Goal: Find specific page/section: Find specific page/section

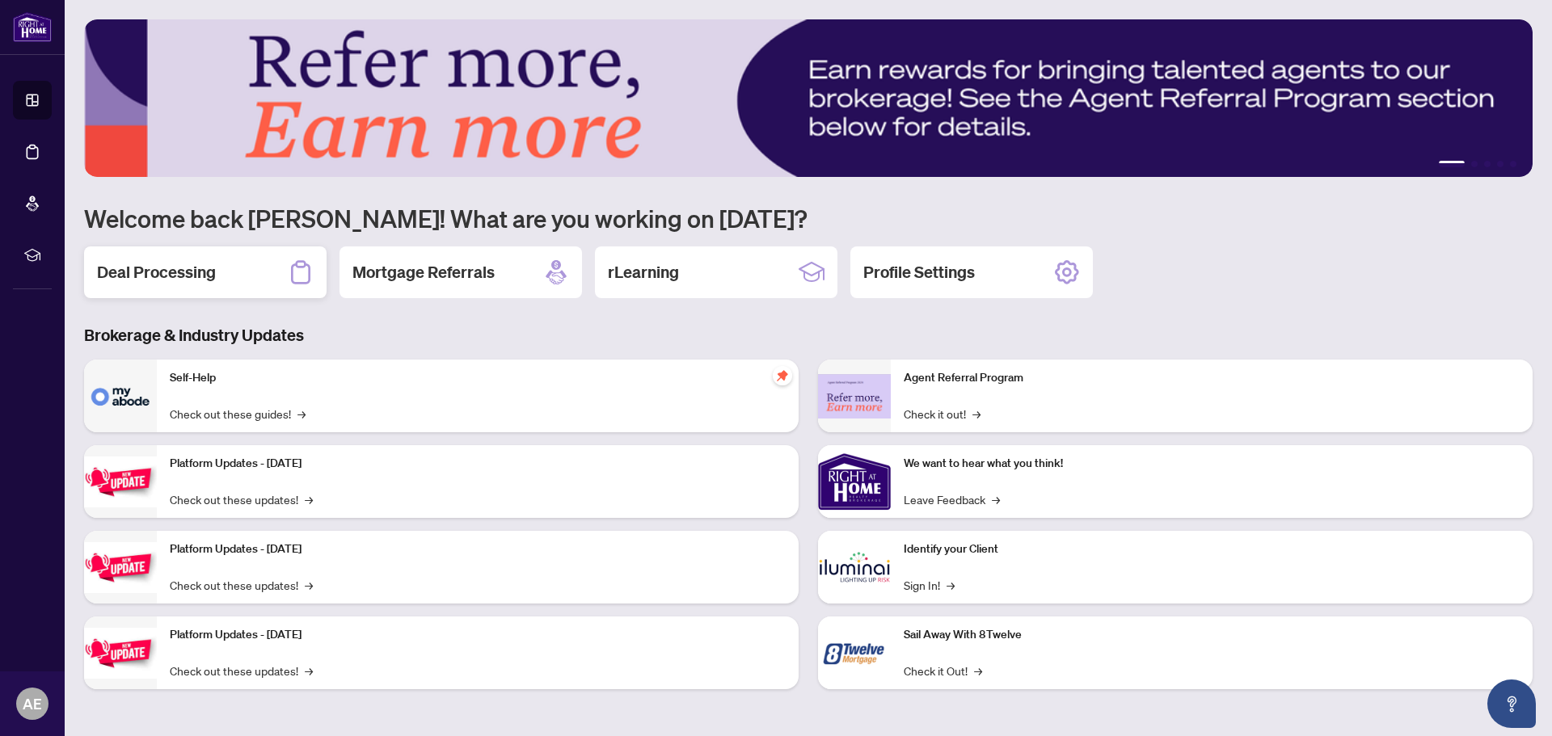
click at [158, 272] on h2 "Deal Processing" at bounding box center [156, 272] width 119 height 23
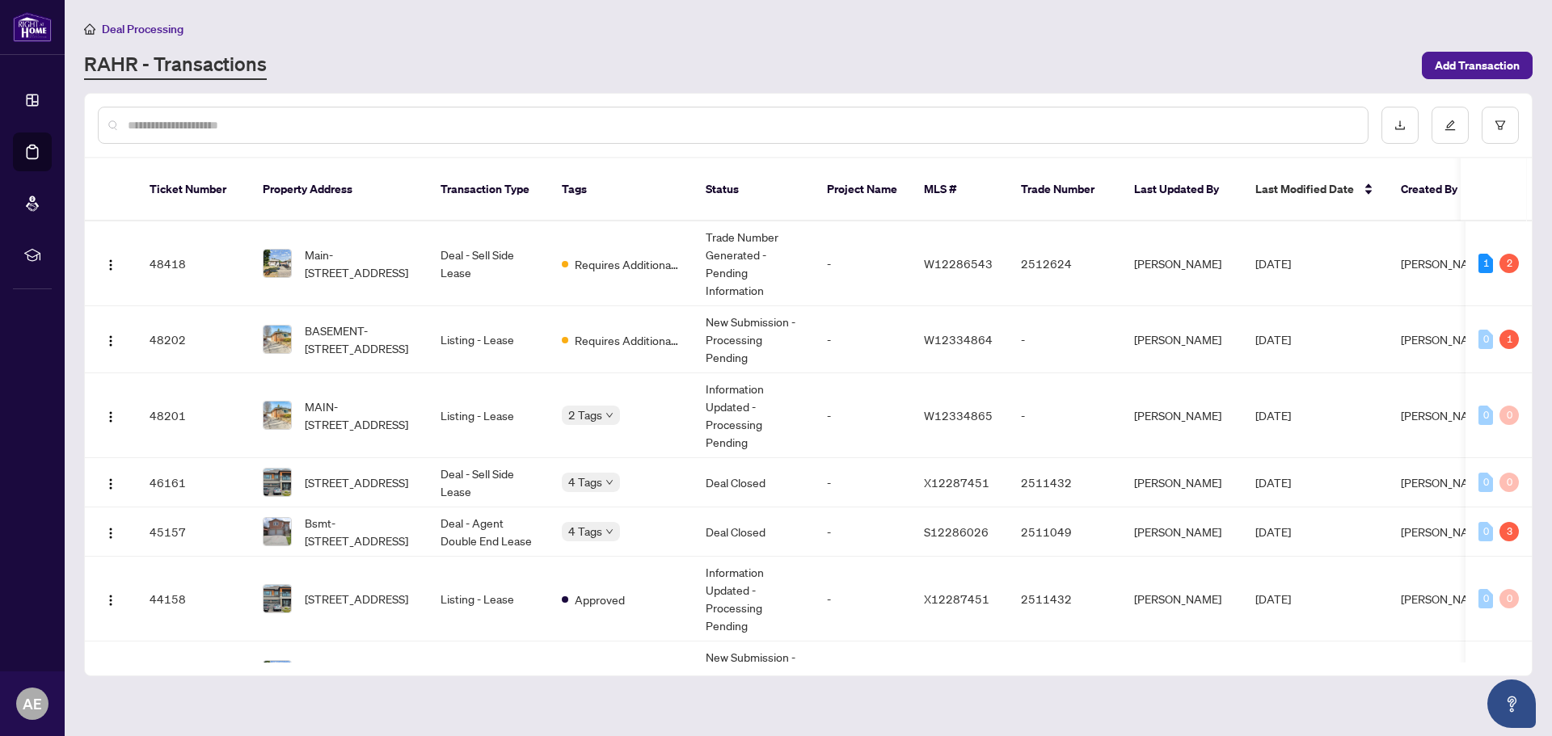
click at [157, 121] on input "text" at bounding box center [741, 125] width 1227 height 18
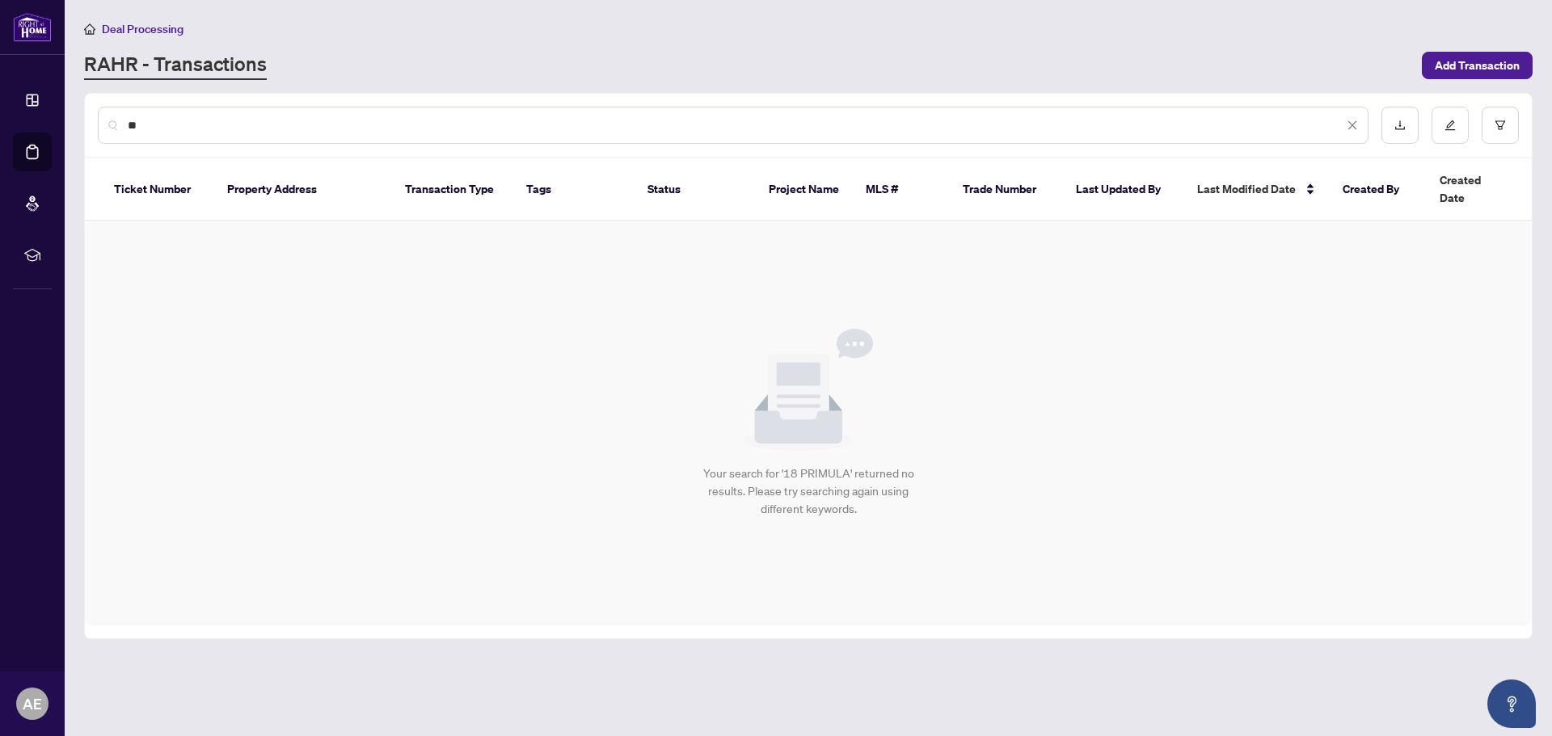
type input "*"
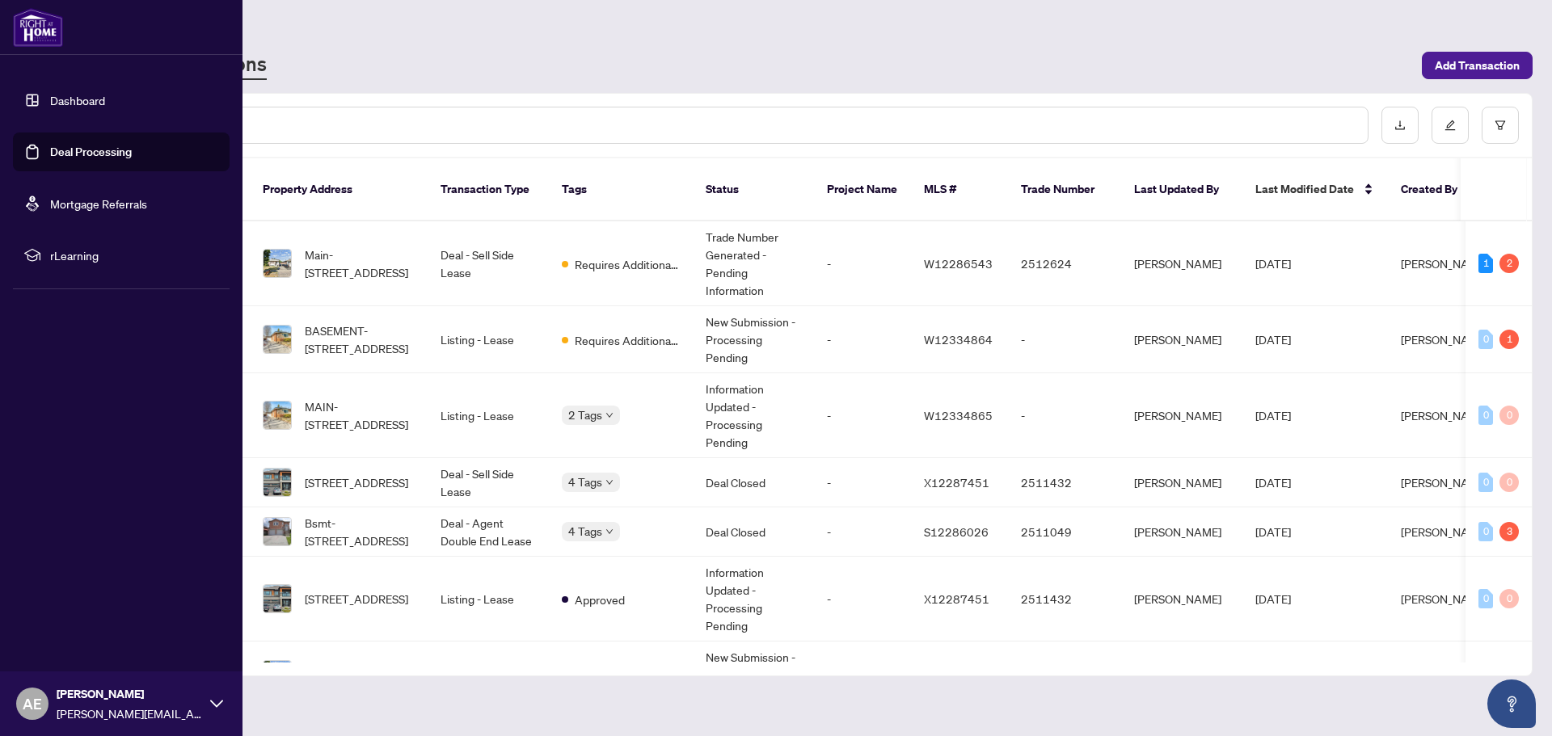
click at [77, 100] on link "Dashboard" at bounding box center [77, 100] width 55 height 15
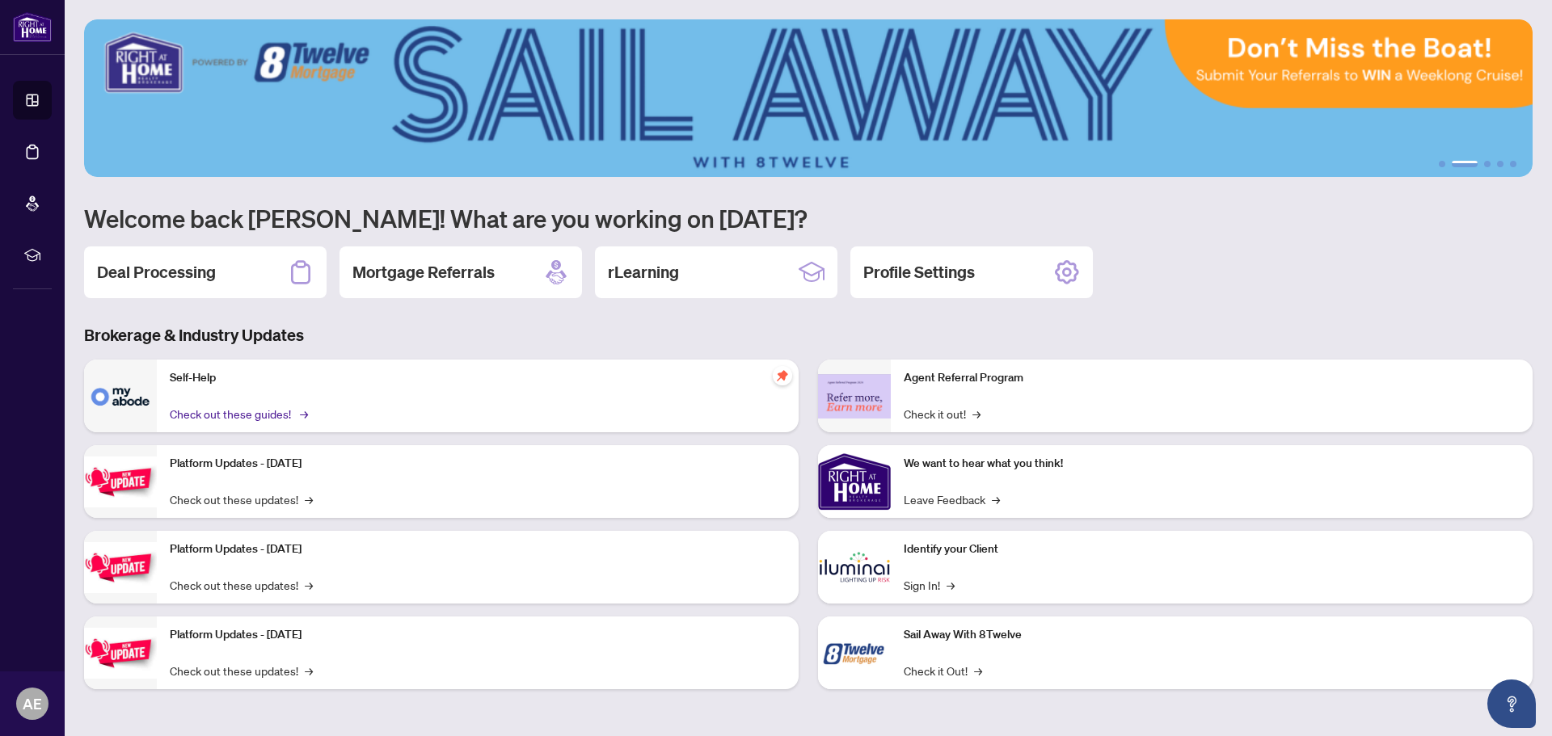
click at [242, 408] on link "Check out these guides! →" at bounding box center [238, 414] width 136 height 18
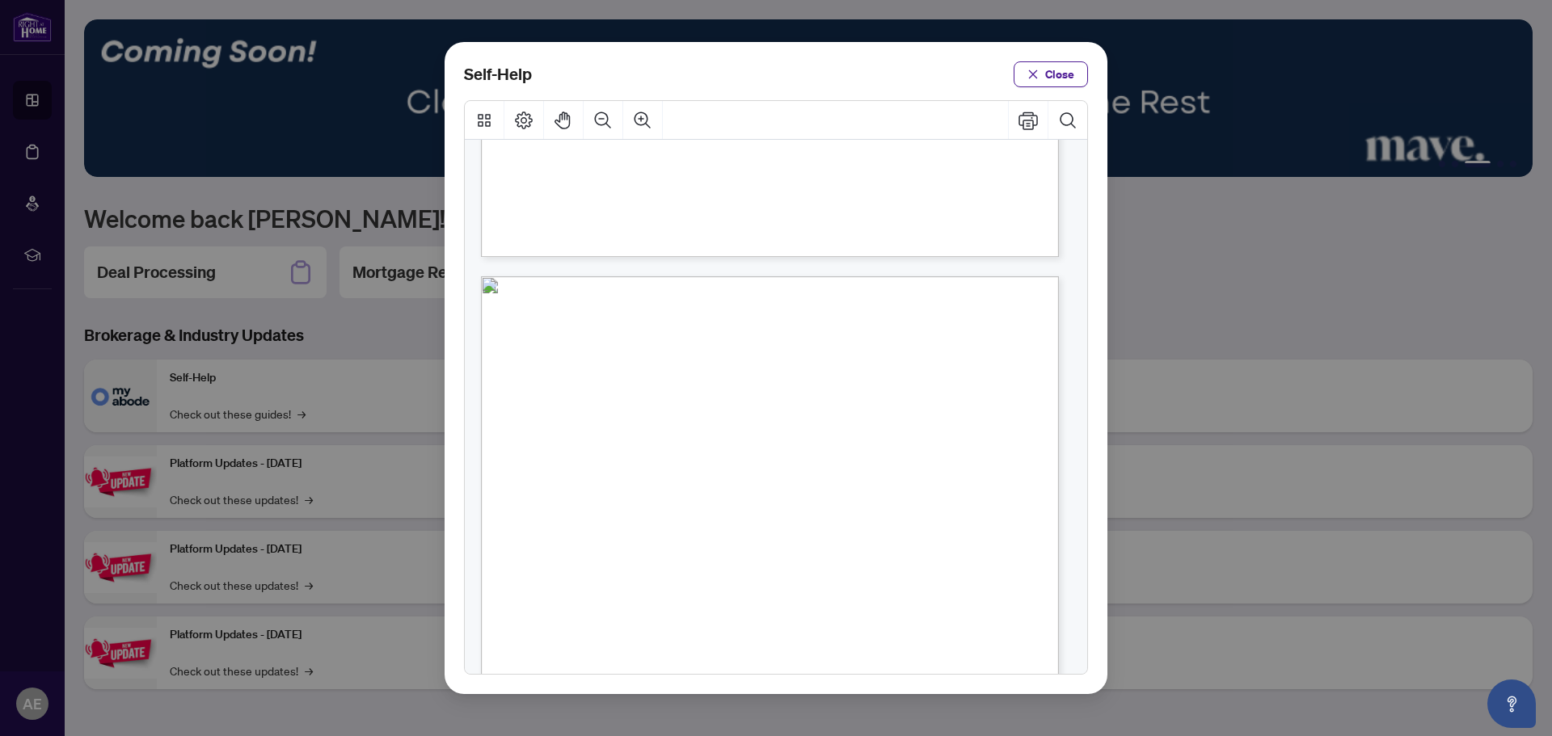
scroll to position [808, 0]
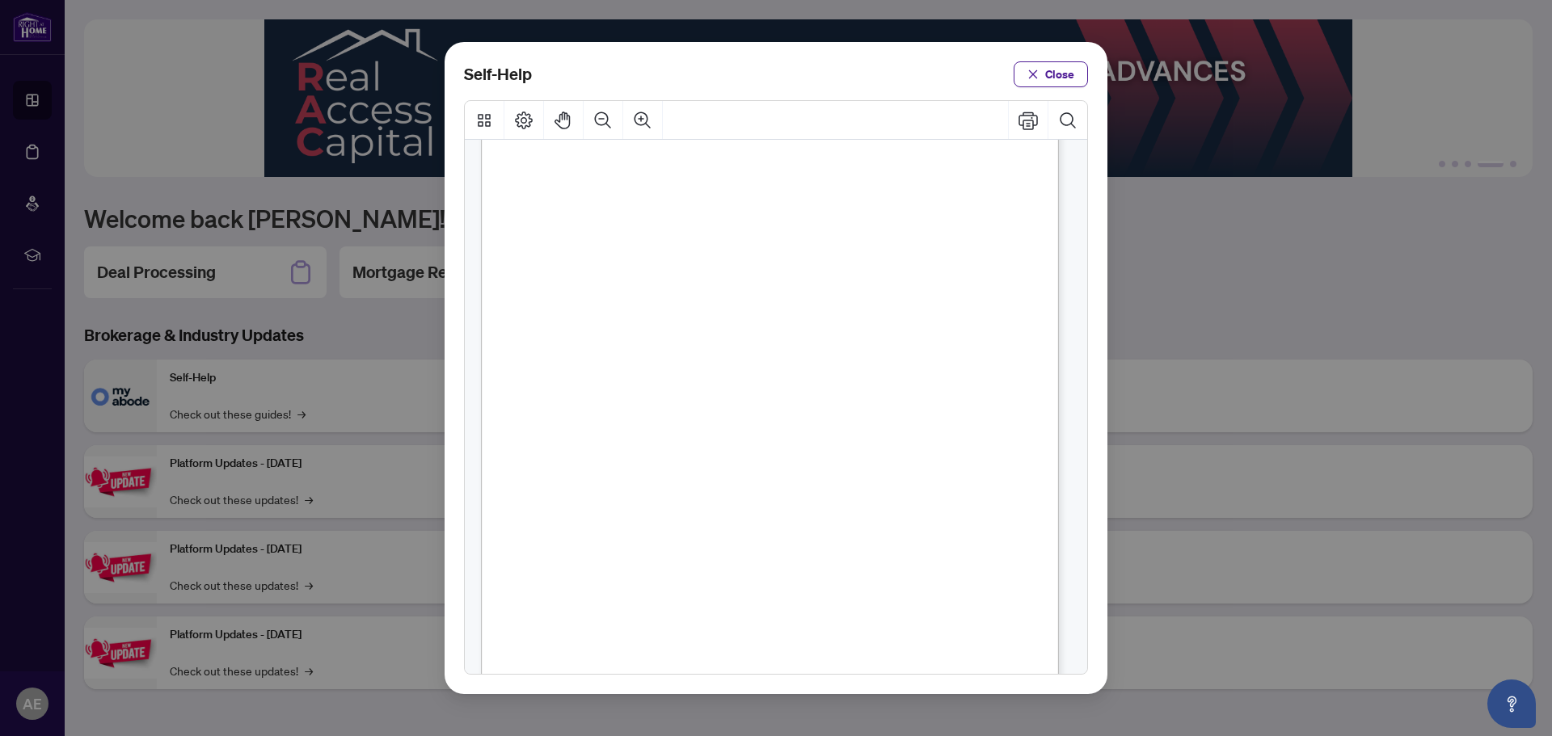
click at [1054, 74] on span "Close" at bounding box center [1059, 74] width 29 height 26
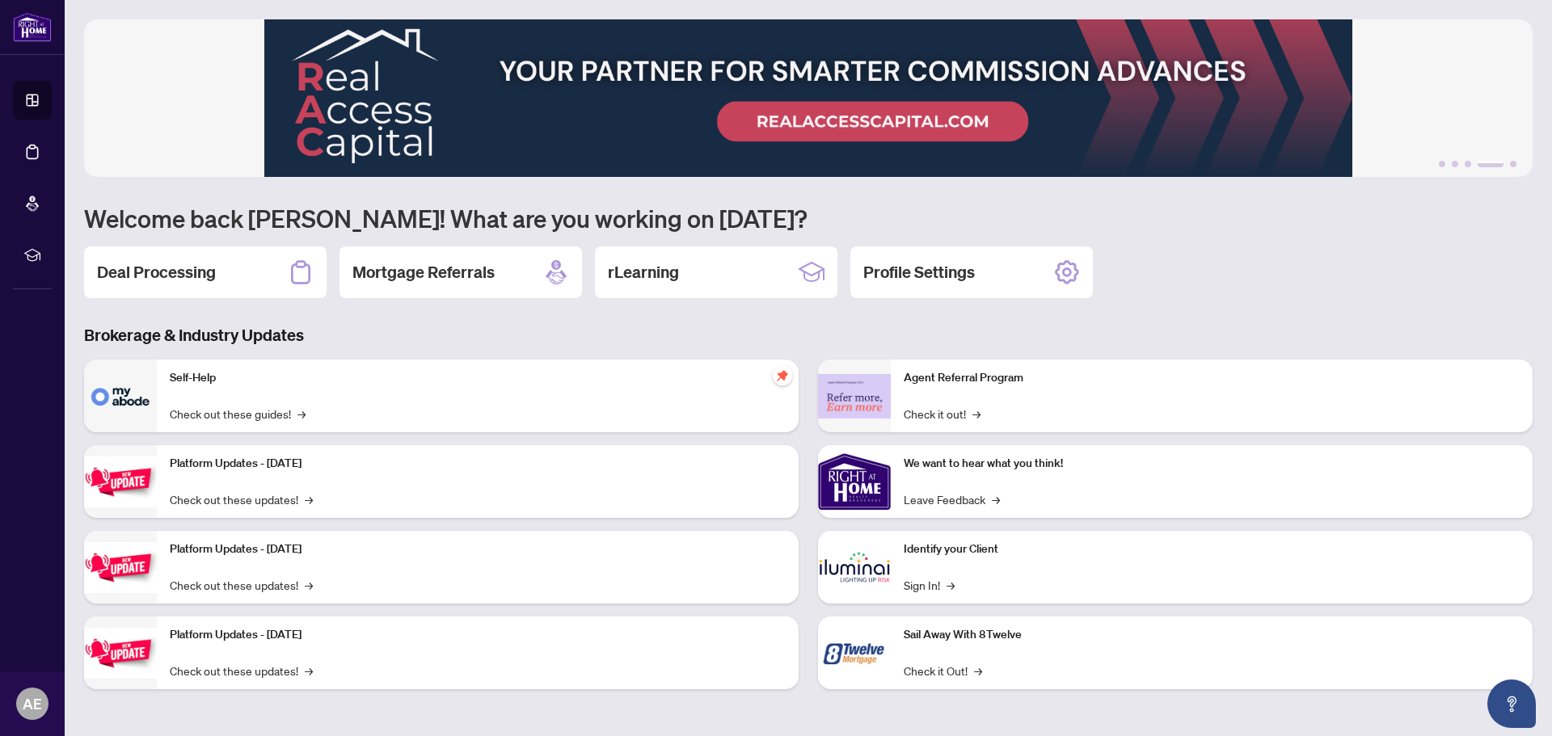
drag, startPoint x: 202, startPoint y: 264, endPoint x: 206, endPoint y: 276, distance: 12.0
click at [202, 264] on h2 "Deal Processing" at bounding box center [156, 272] width 119 height 23
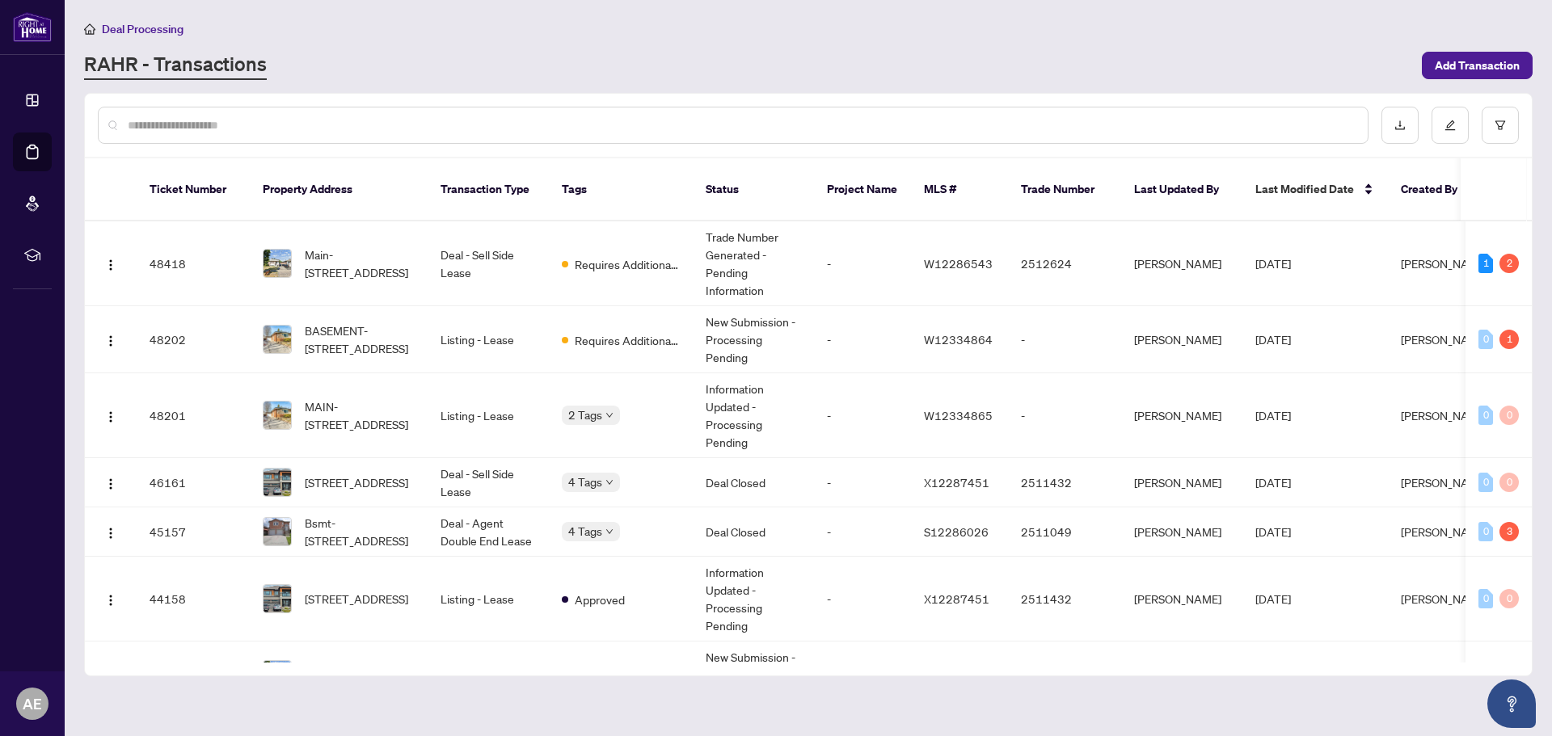
click at [134, 122] on input "text" at bounding box center [741, 125] width 1227 height 18
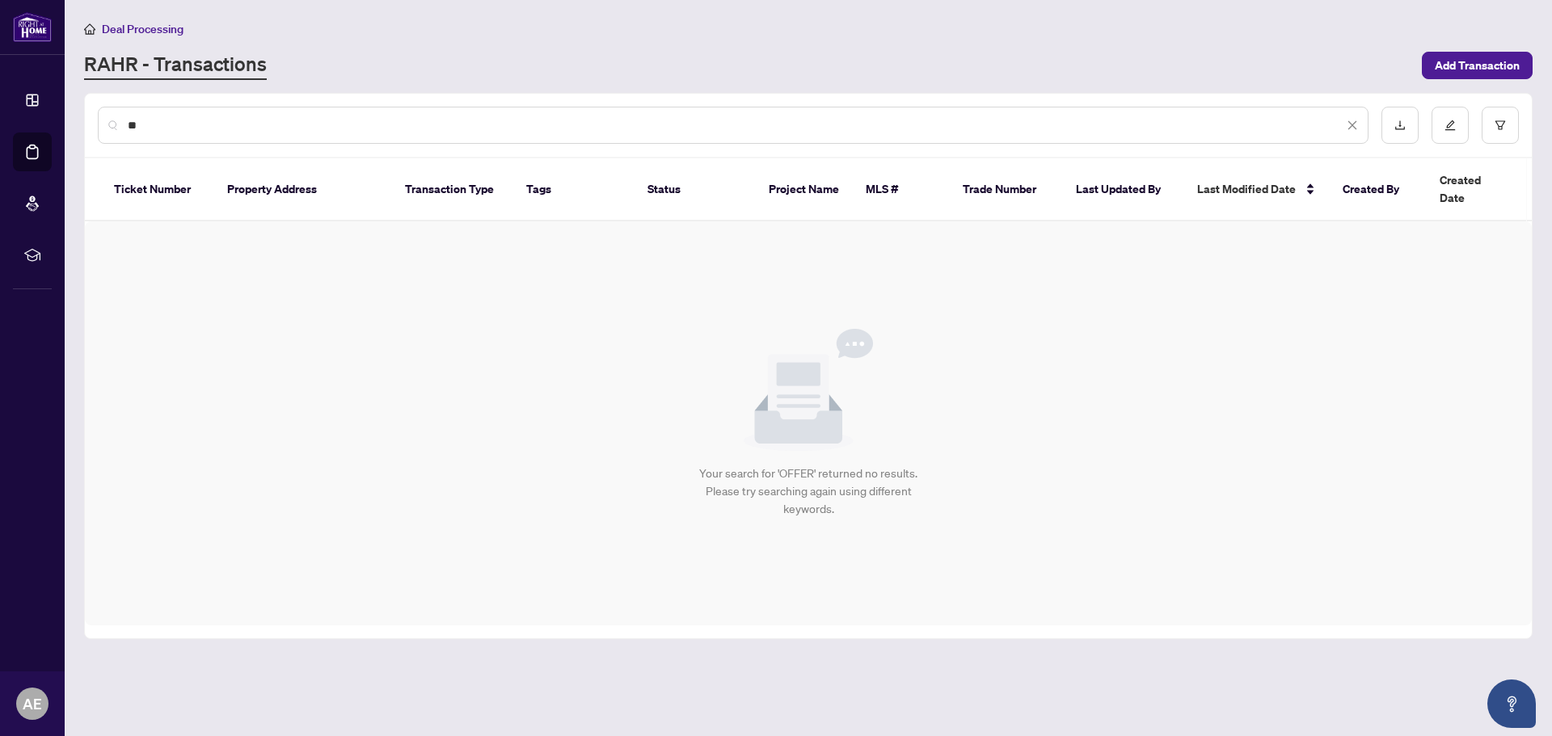
type input "*"
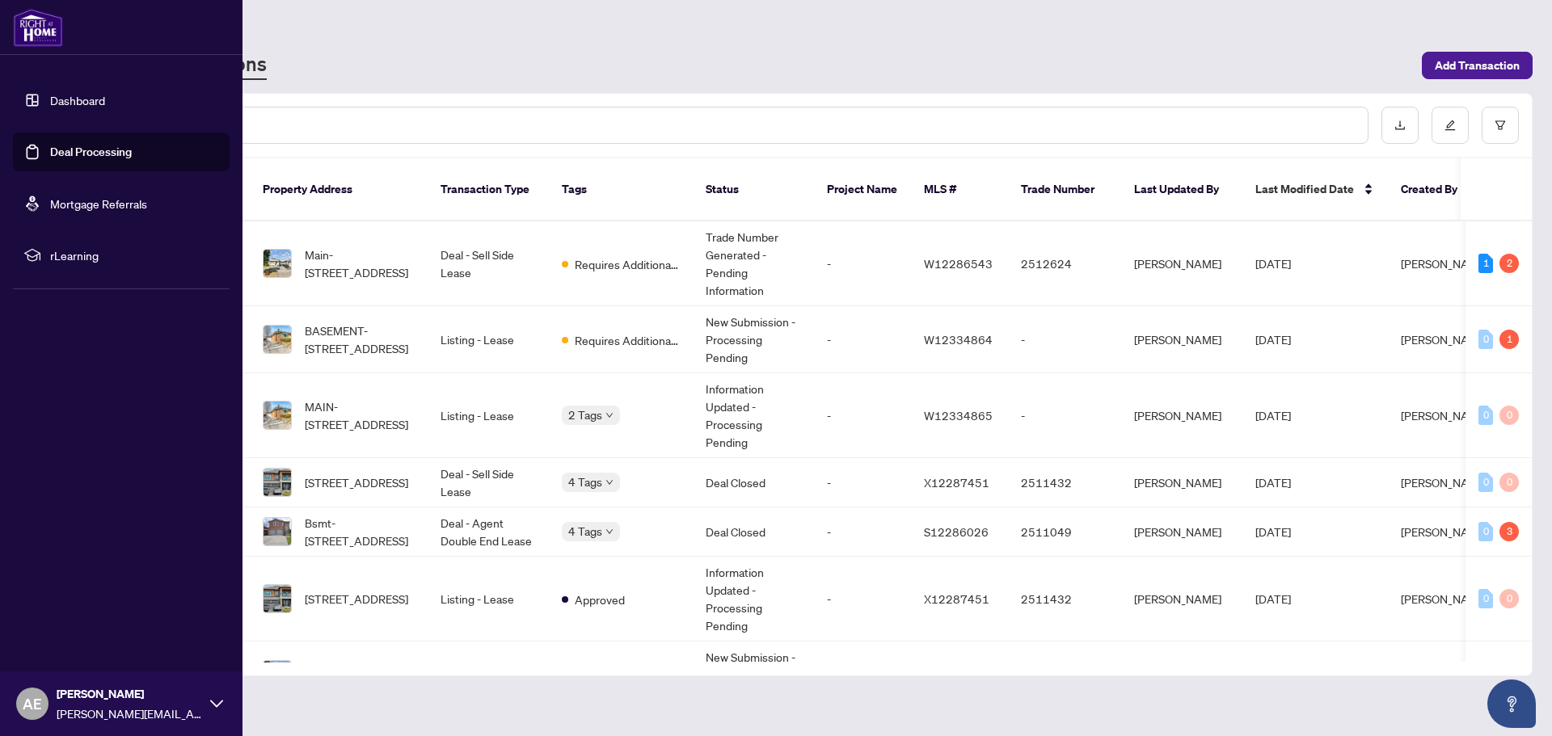
click at [29, 32] on img at bounding box center [38, 27] width 50 height 39
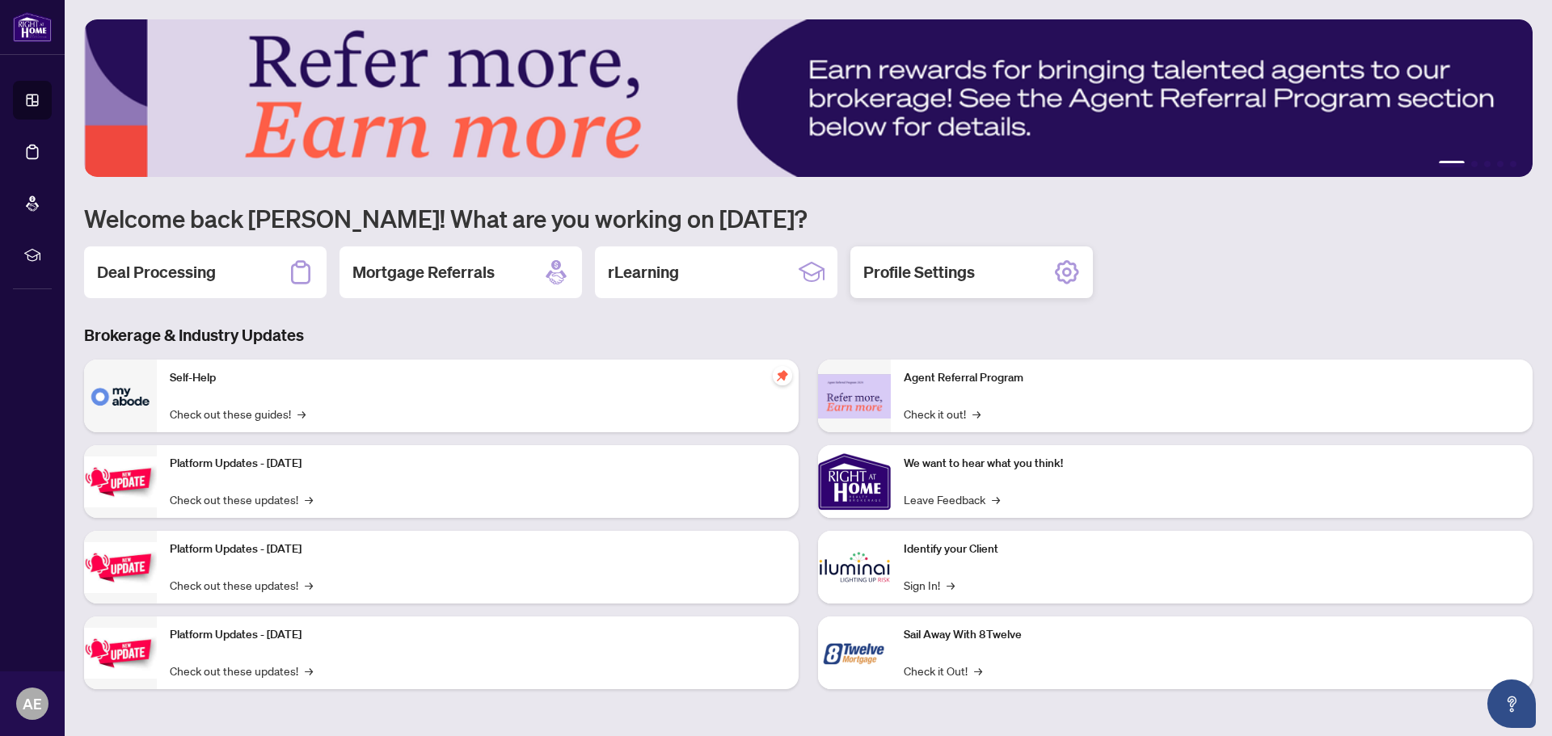
click at [999, 270] on div "Profile Settings" at bounding box center [971, 273] width 242 height 52
click at [141, 276] on h2 "Deal Processing" at bounding box center [156, 272] width 119 height 23
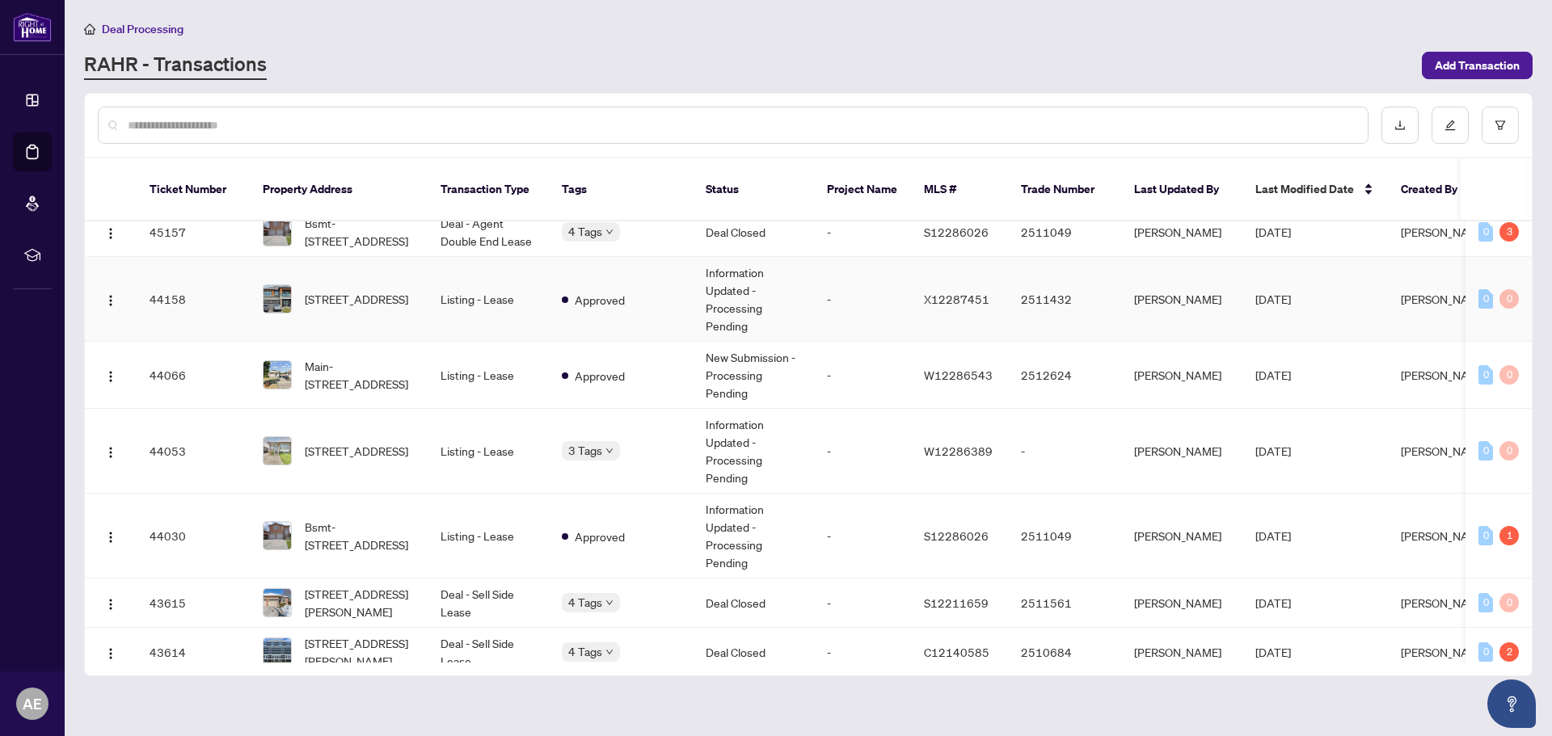
scroll to position [162, 0]
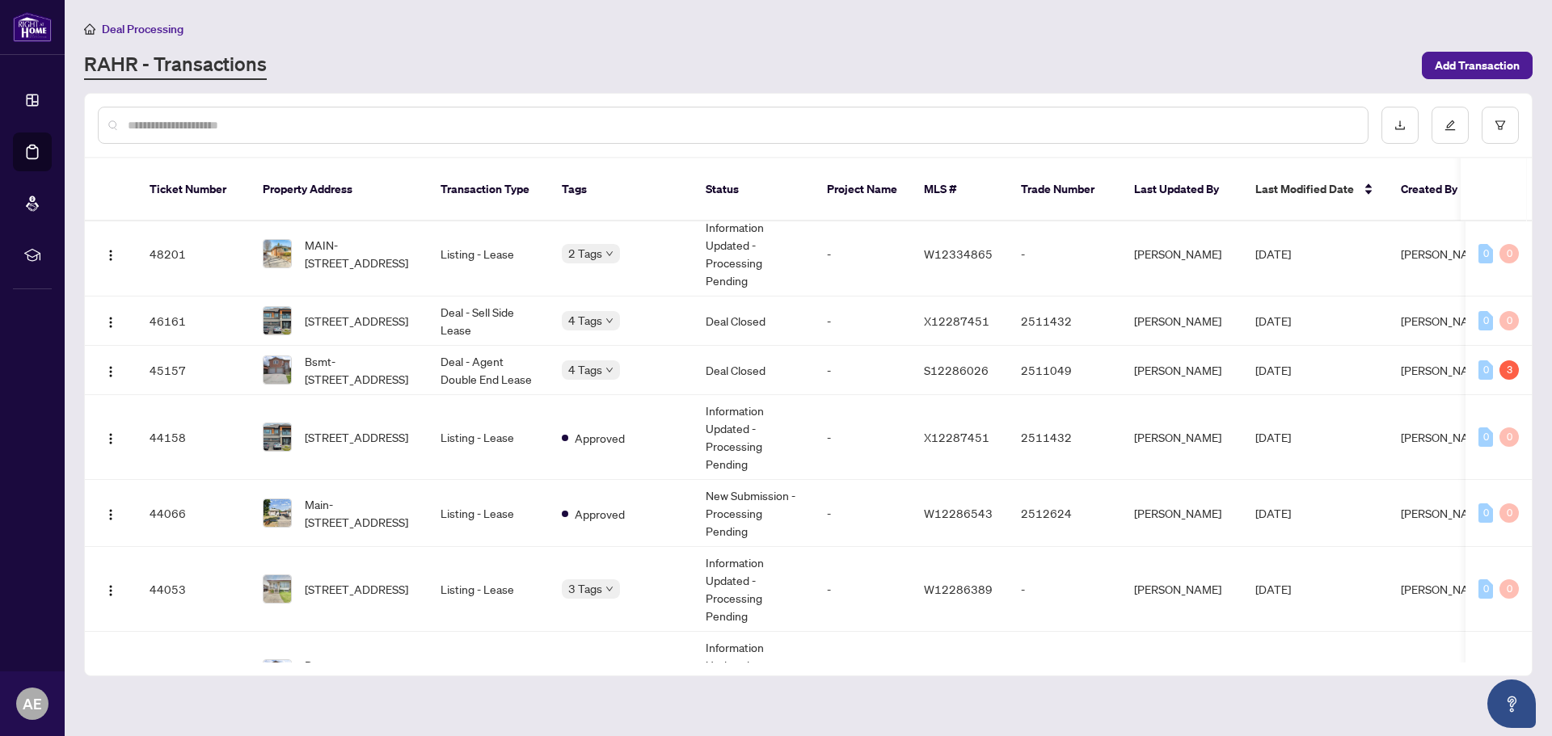
click at [217, 127] on input "text" at bounding box center [741, 125] width 1227 height 18
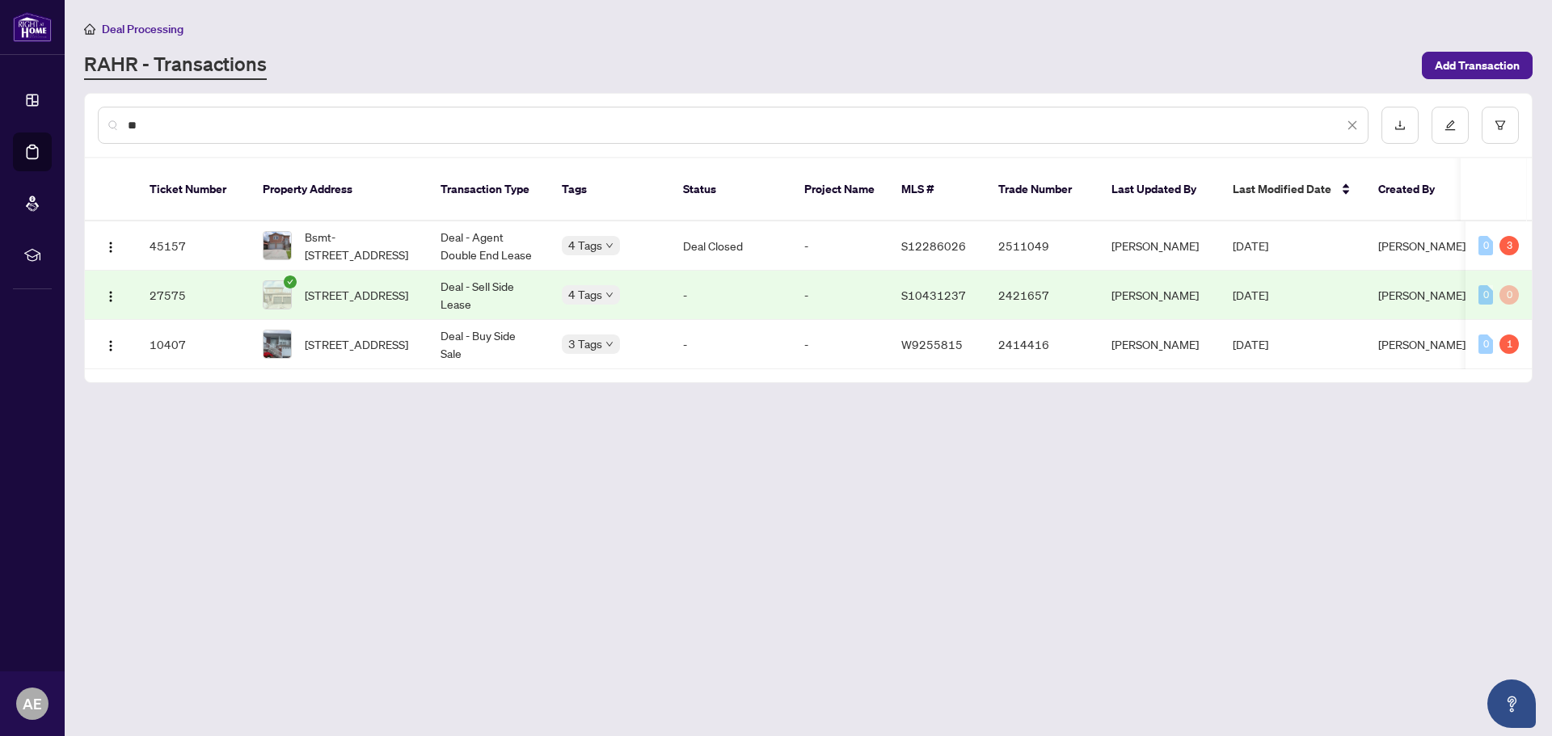
scroll to position [0, 0]
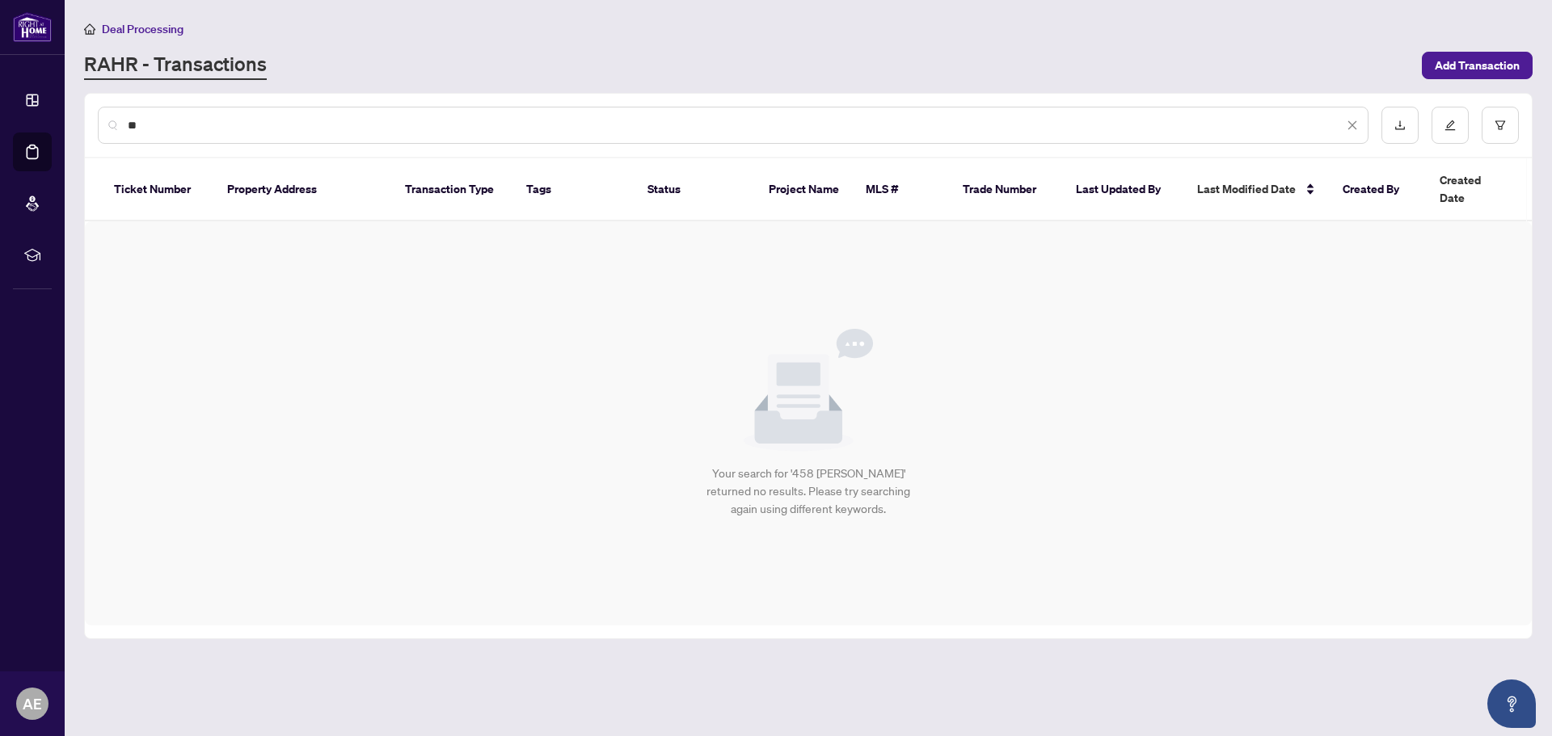
type input "*"
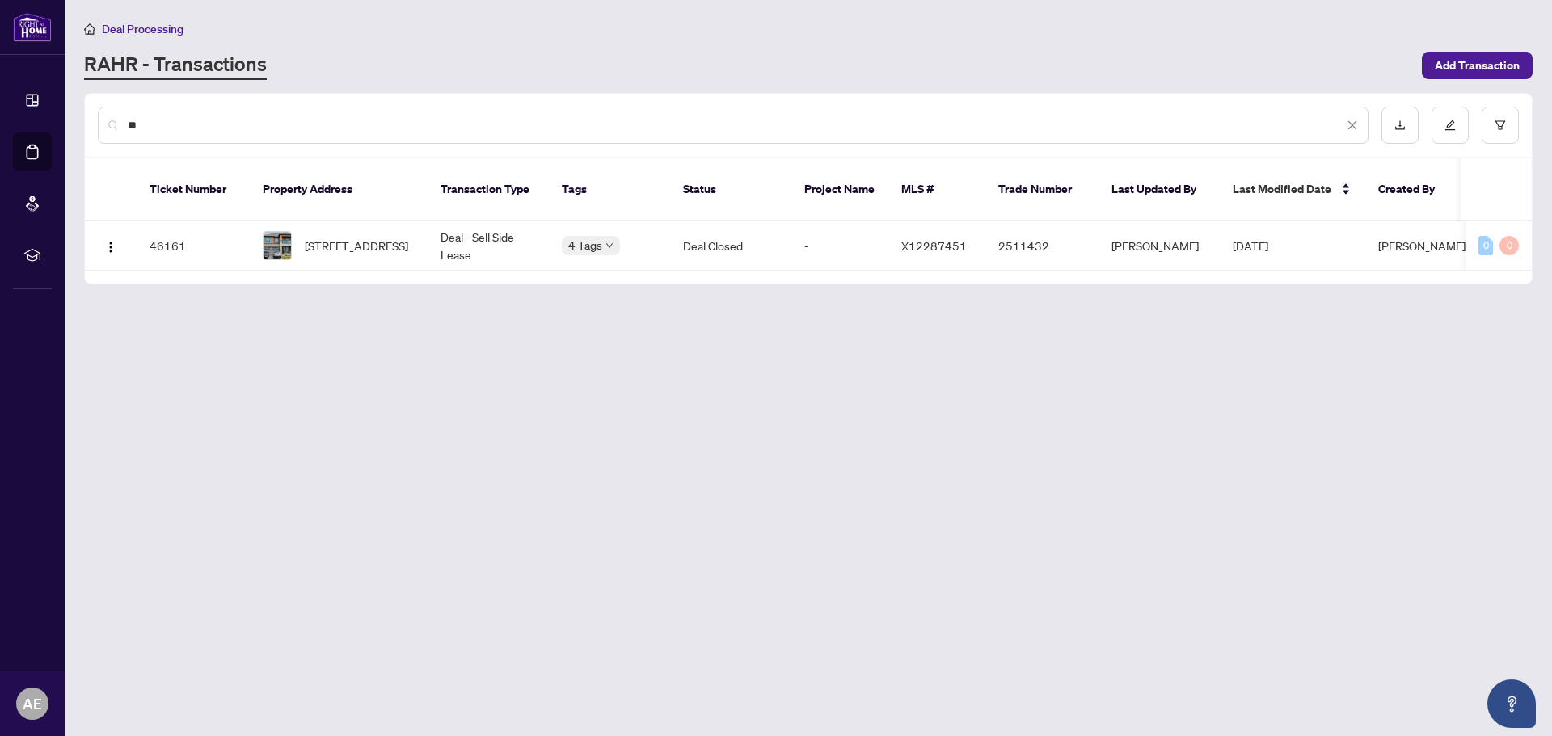
type input "*"
